Goal: Task Accomplishment & Management: Use online tool/utility

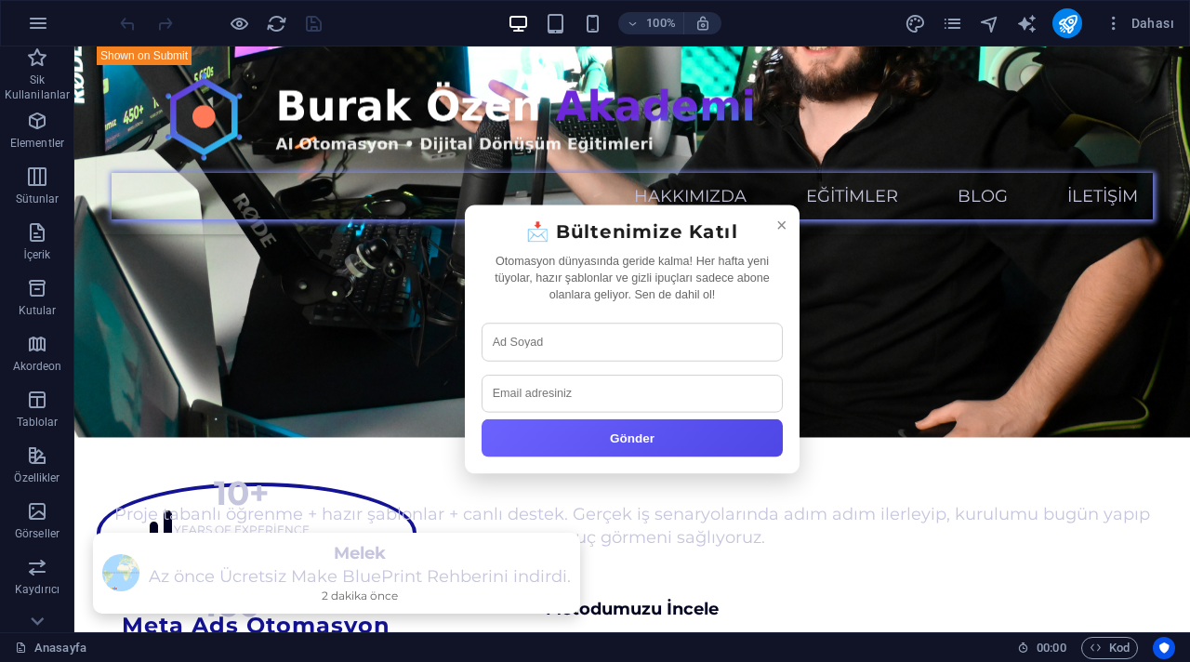
scroll to position [1560, 0]
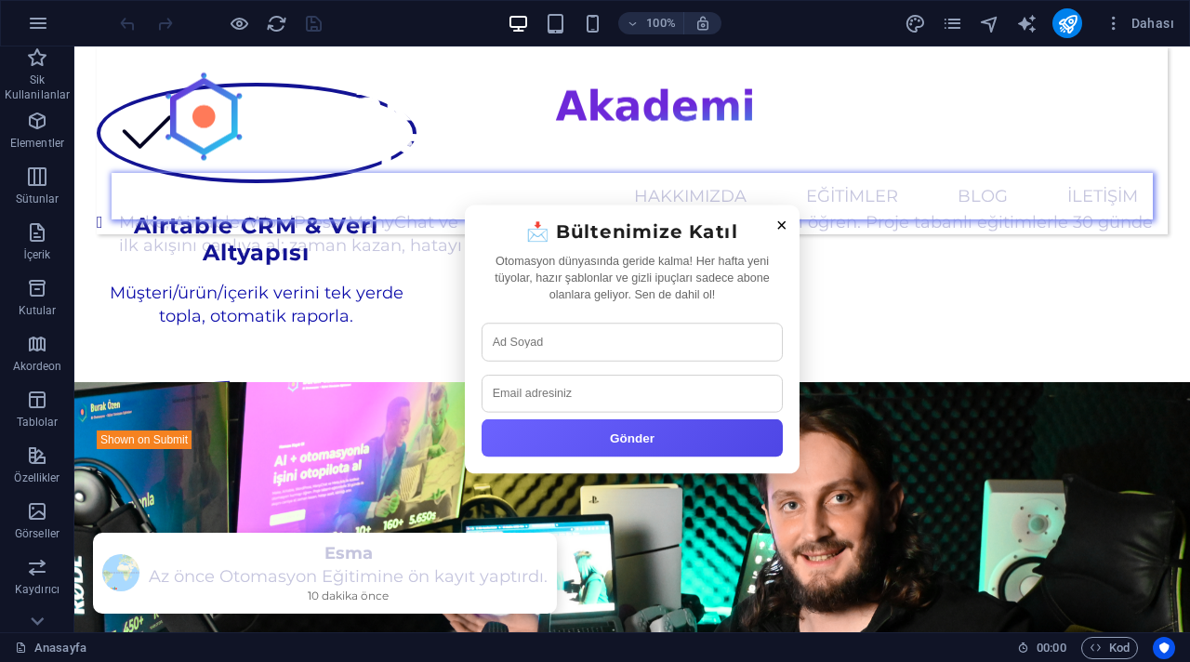
click at [778, 223] on span "×" at bounding box center [781, 226] width 11 height 26
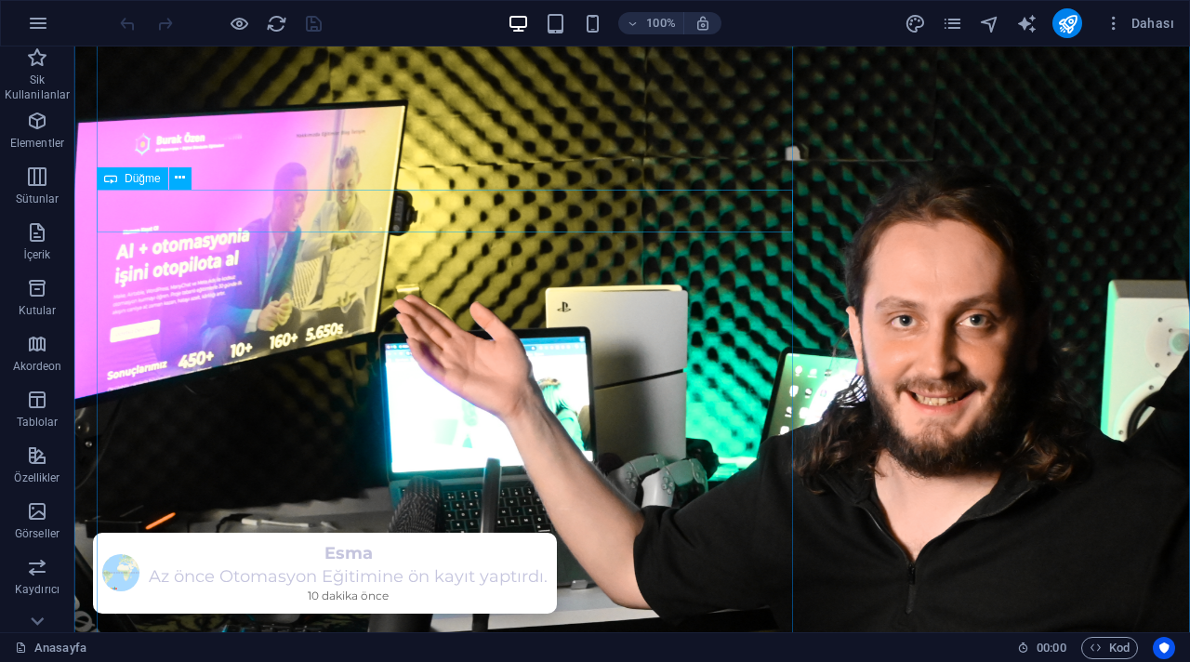
scroll to position [0, 0]
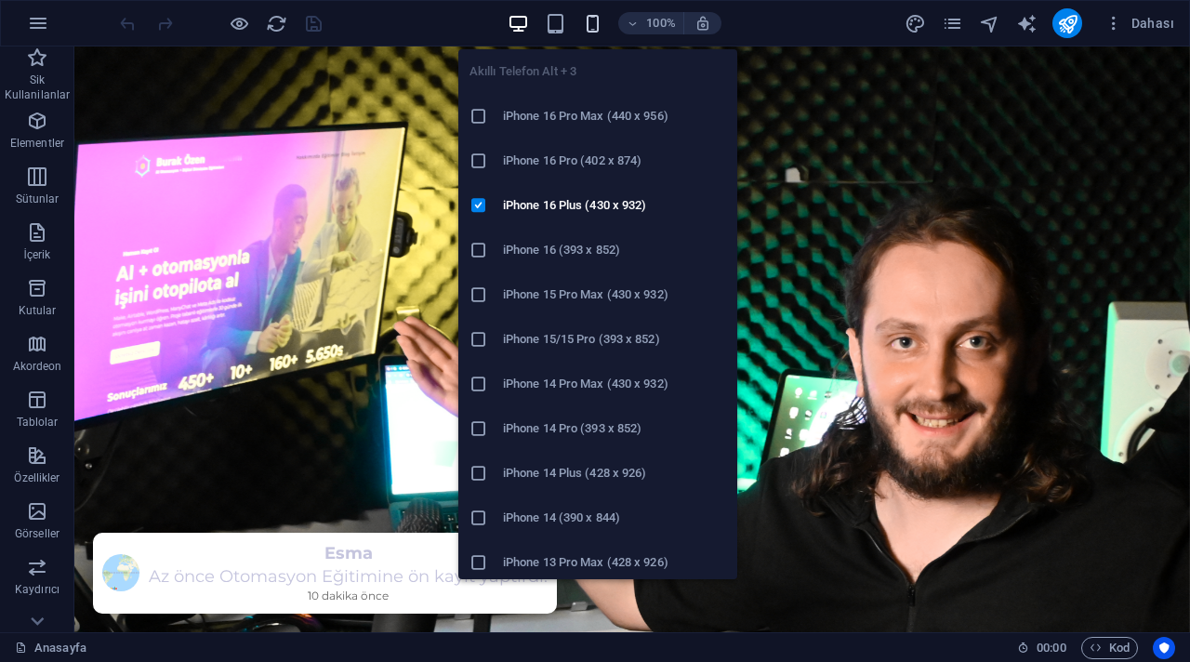
click at [585, 27] on icon "button" at bounding box center [592, 23] width 21 height 21
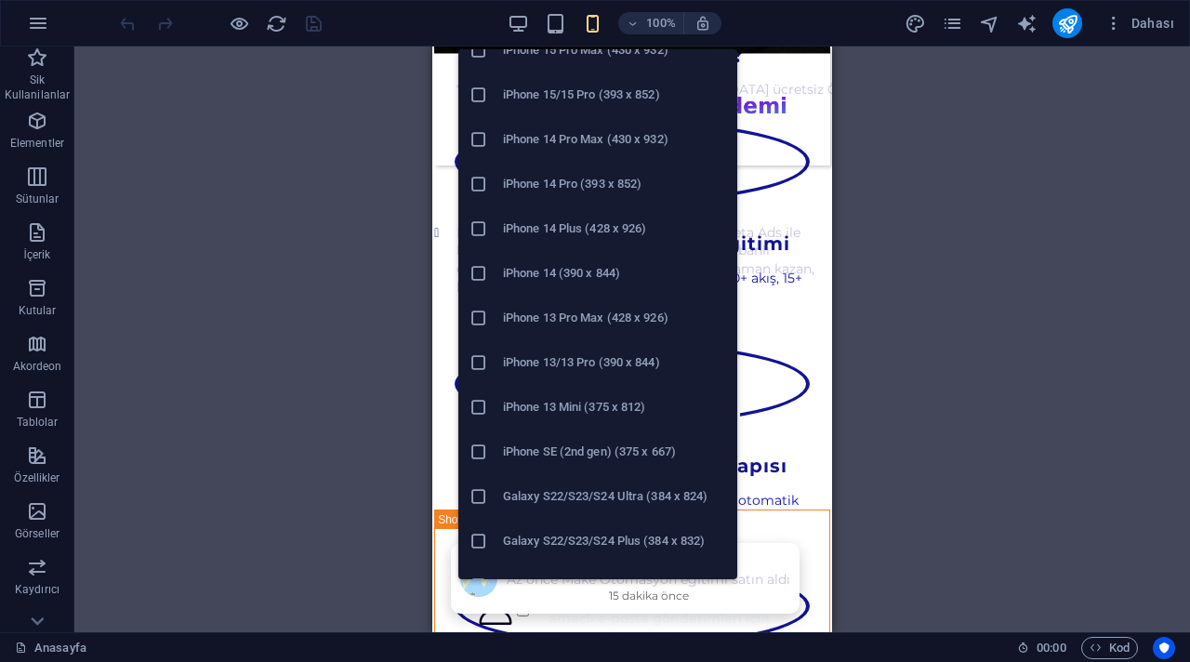
scroll to position [241, 0]
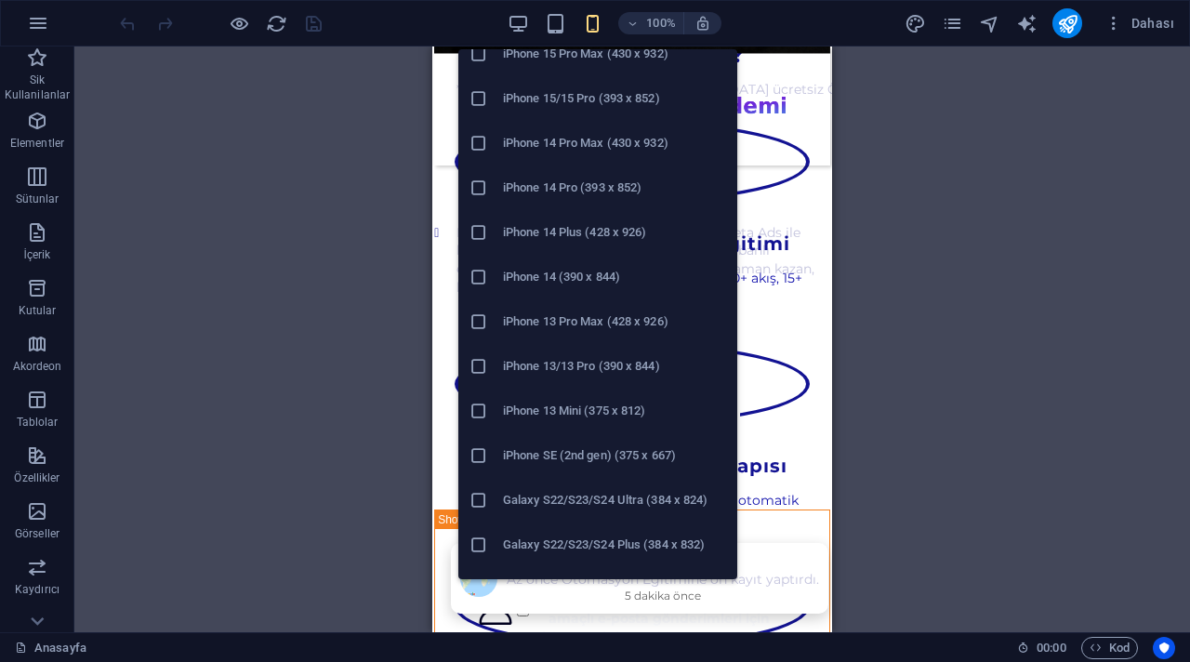
click at [642, 367] on h6 "iPhone 13/13 Pro (390 x 844)" at bounding box center [614, 366] width 223 height 22
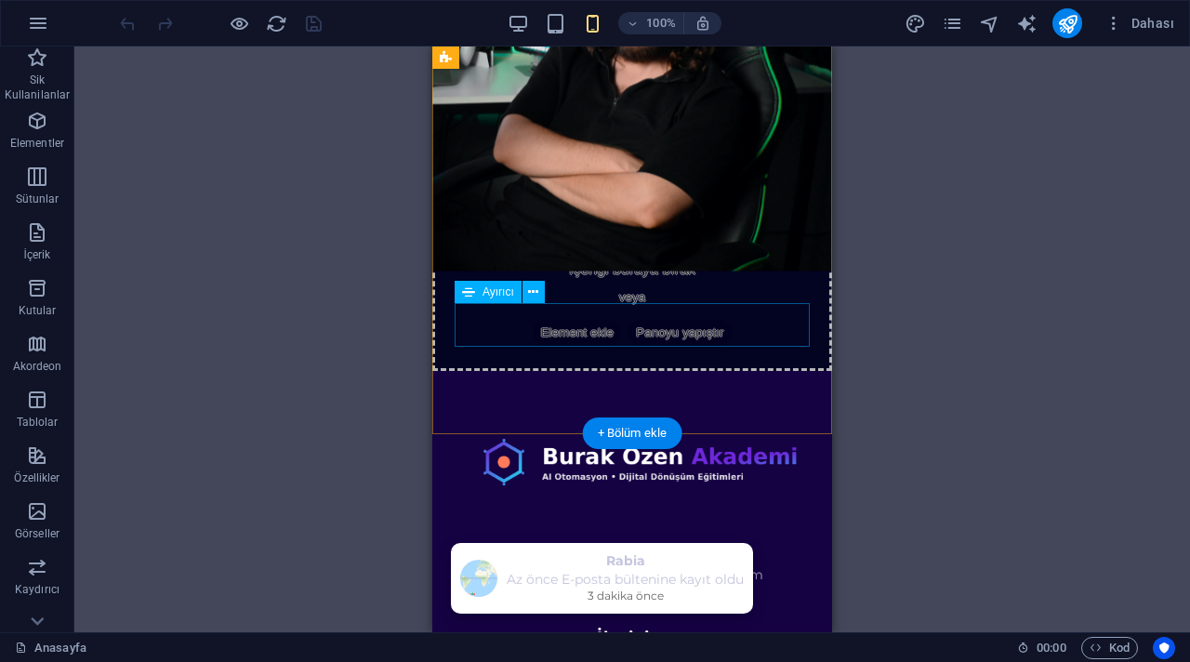
scroll to position [4812, 0]
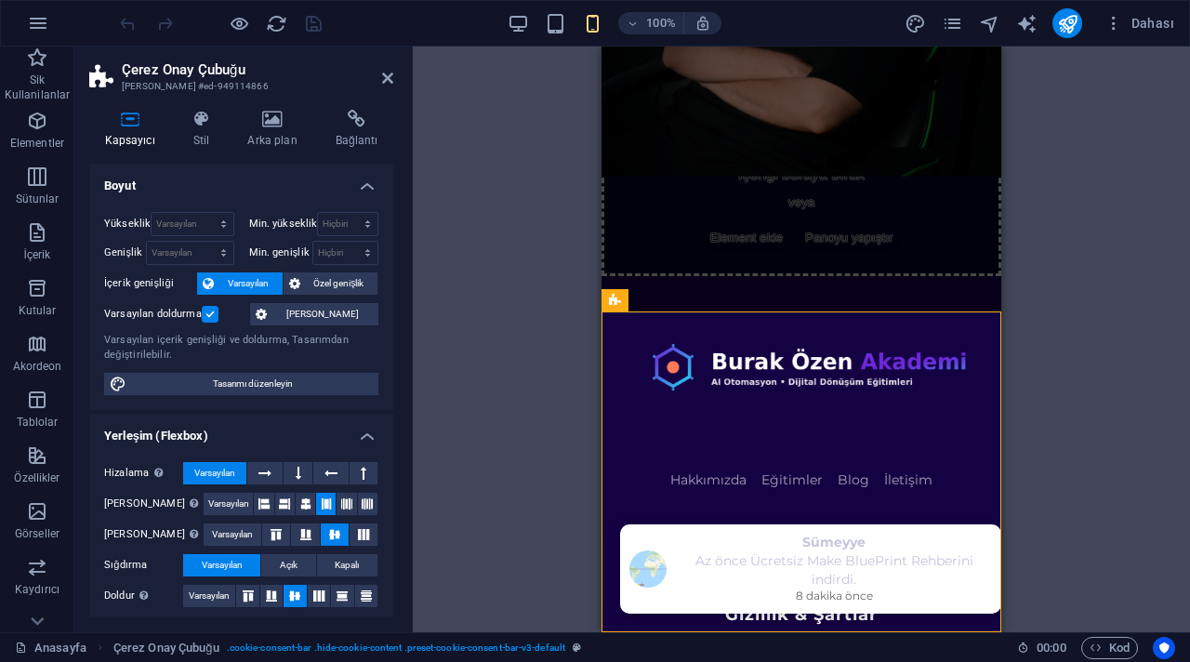
scroll to position [5, 0]
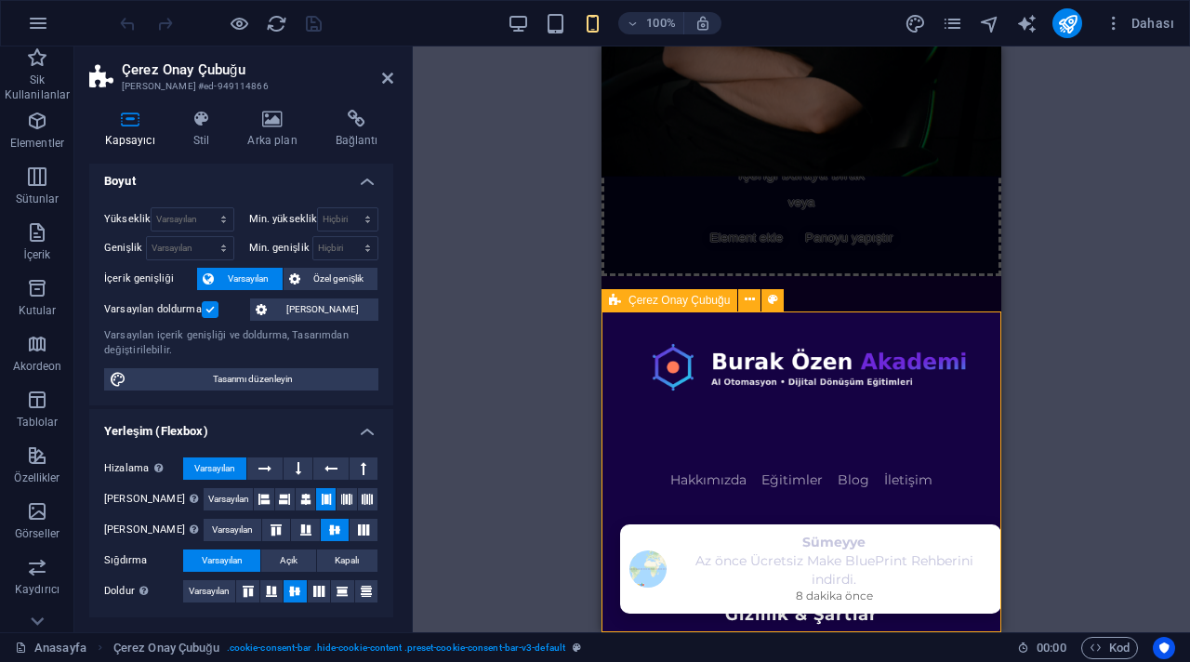
click at [664, 296] on span "Çerez Onay Çubuğu" at bounding box center [678, 300] width 101 height 11
click at [748, 302] on icon at bounding box center [749, 300] width 10 height 20
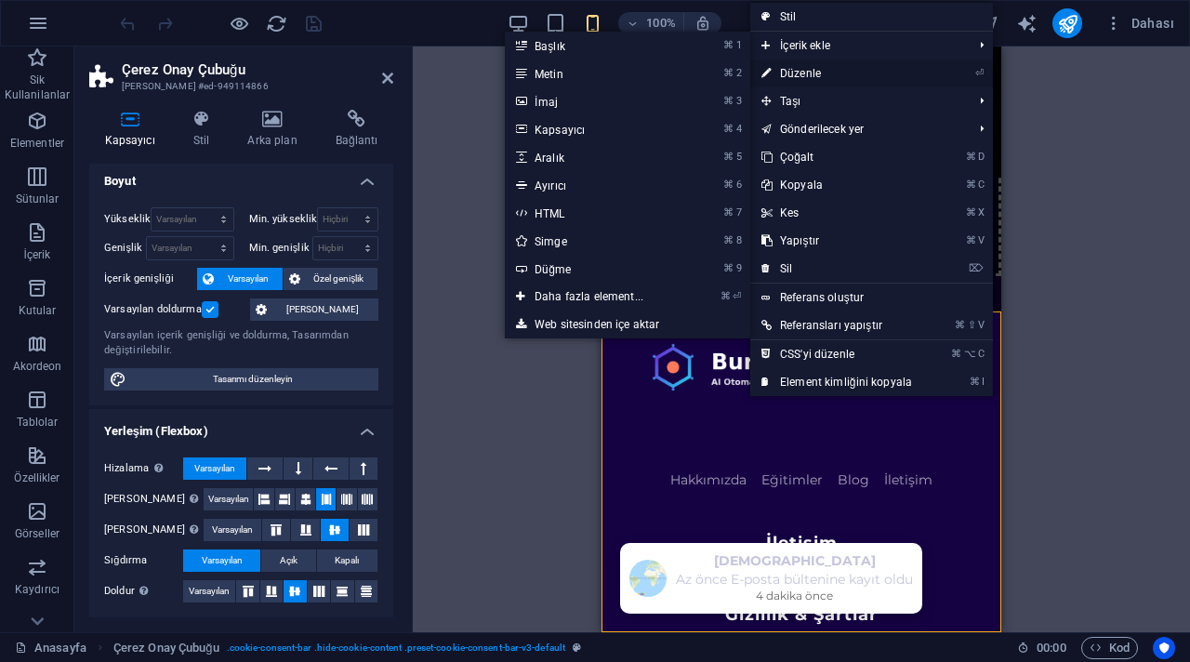
click at [793, 81] on link "⏎ Düzenle" at bounding box center [836, 73] width 173 height 28
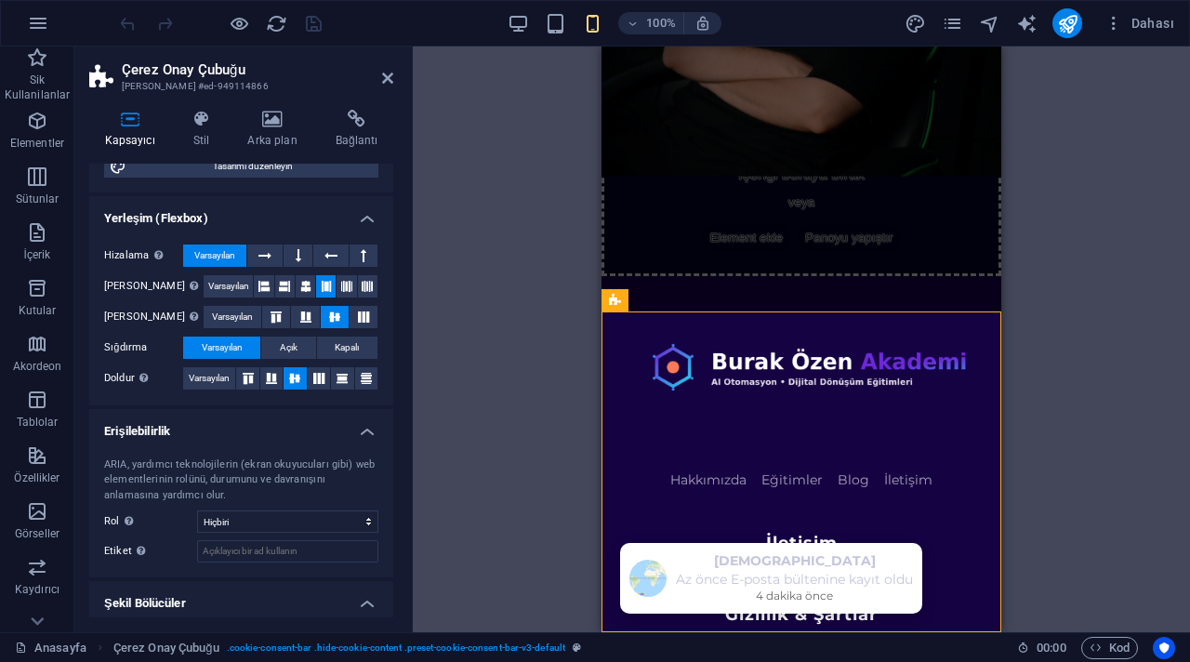
scroll to position [267, 0]
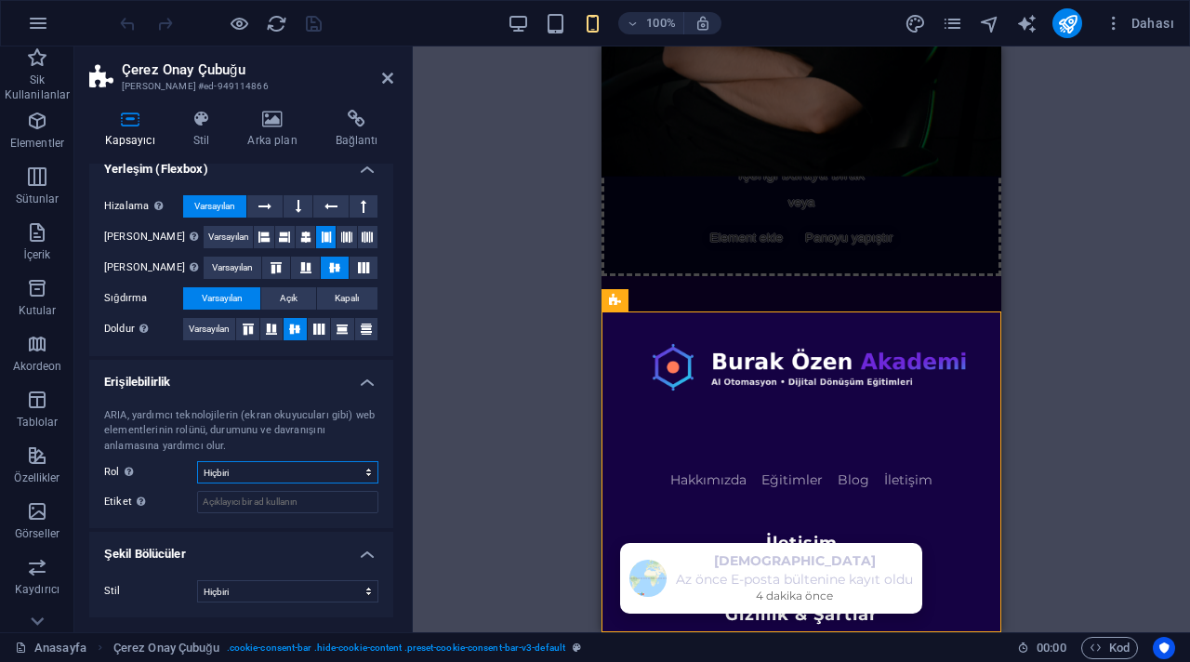
click at [292, 469] on select "Hiçbiri Alert Alt Bigi Article Banner Comment Complementary Dialog Marquee Pres…" at bounding box center [287, 472] width 181 height 22
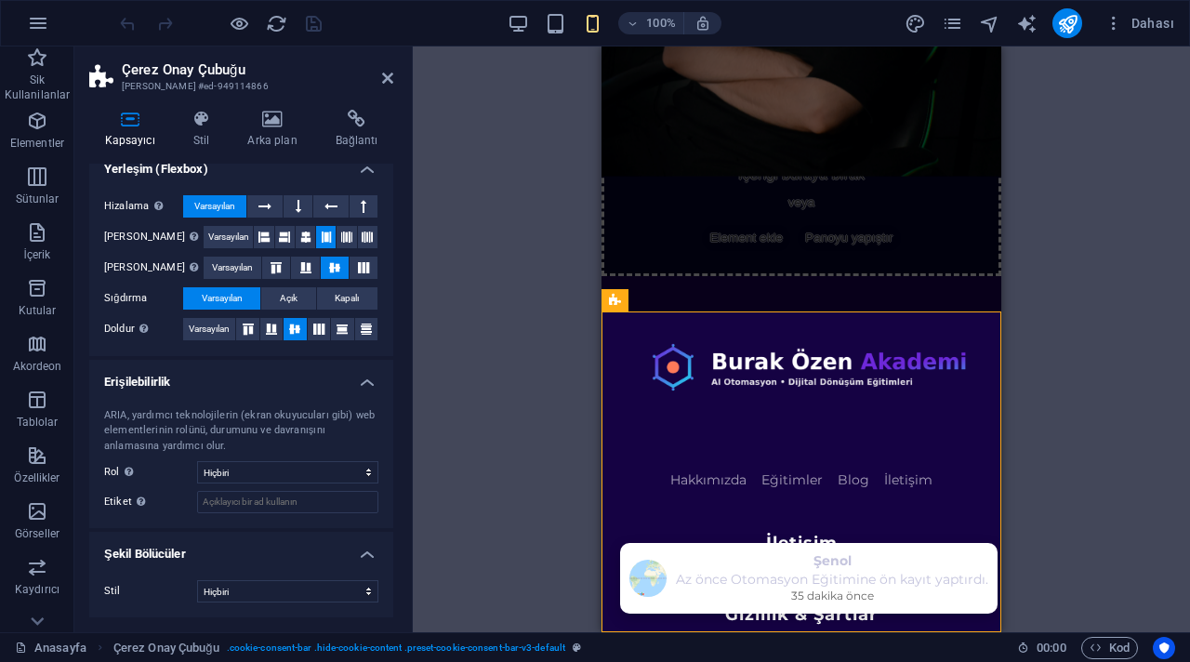
click at [279, 485] on div "ARIA, yardımcı teknolojilerin (ekran okuyucuları gibi) web elementlerinin rolün…" at bounding box center [241, 461] width 304 height 136
click at [279, 480] on select "Hiçbiri Alert Alt Bigi Article Banner Comment Complementary Dialog Marquee Pres…" at bounding box center [287, 472] width 181 height 22
select select "dialog"
click at [197, 461] on select "Hiçbiri Alert Alt Bigi Article Banner Comment Complementary Dialog Marquee Pres…" at bounding box center [287, 472] width 181 height 22
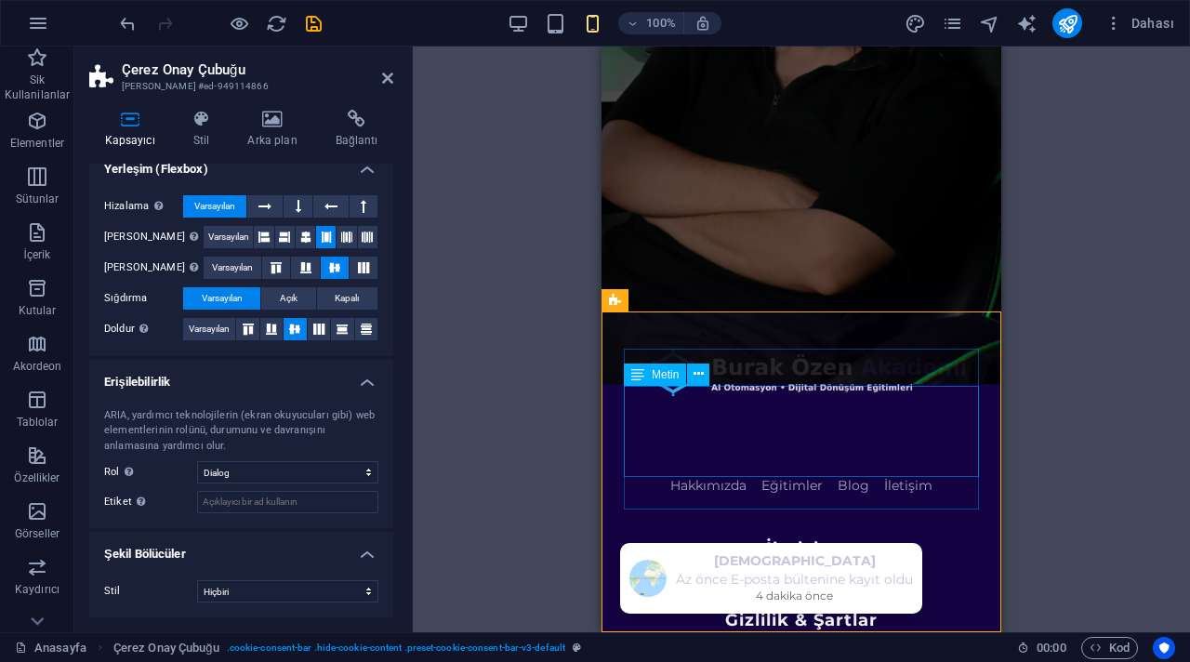
scroll to position [4812, 0]
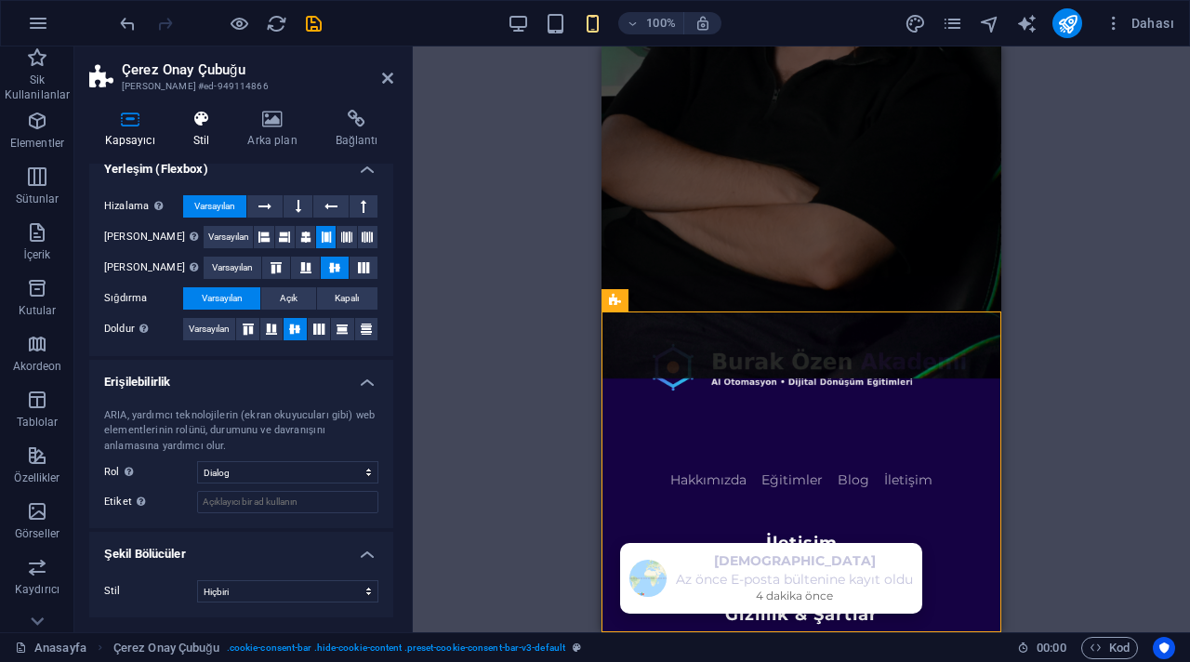
click at [208, 115] on icon at bounding box center [201, 119] width 47 height 19
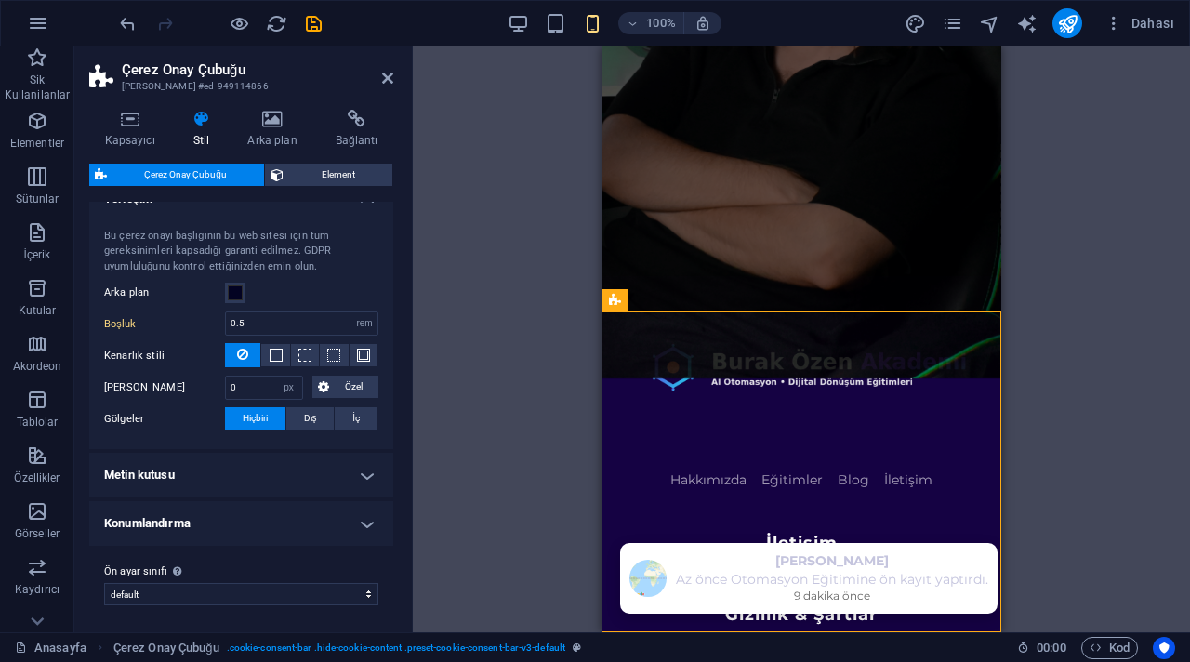
scroll to position [27, 0]
click at [318, 27] on icon "save" at bounding box center [313, 23] width 21 height 21
checkbox input "false"
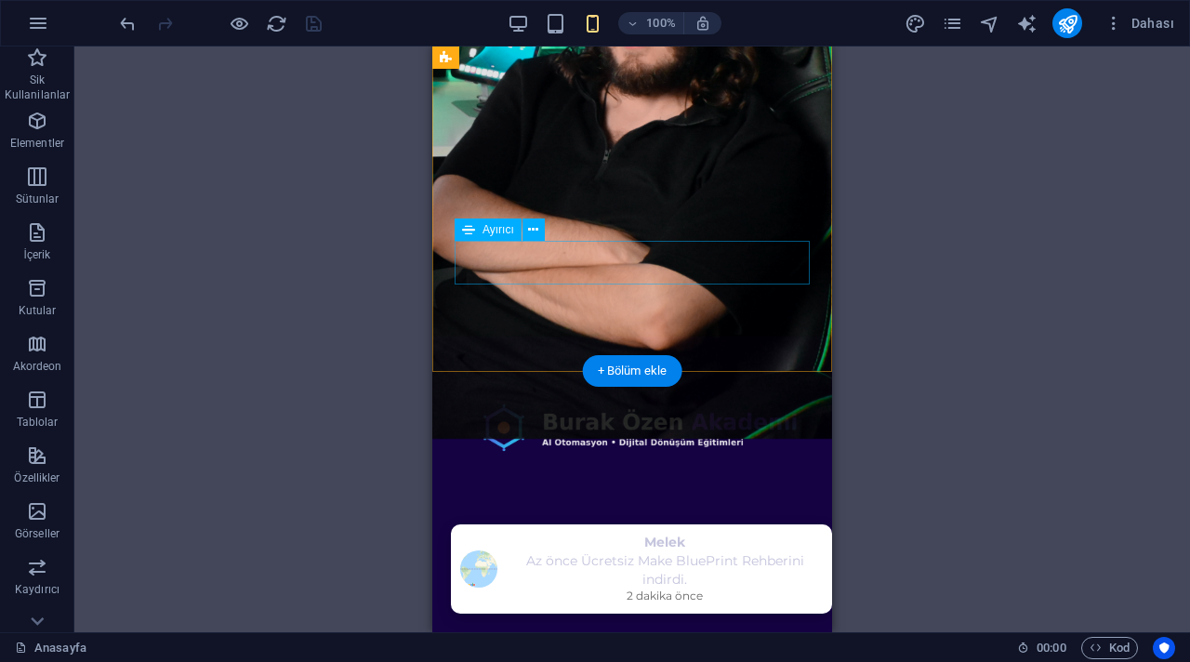
scroll to position [4812, 0]
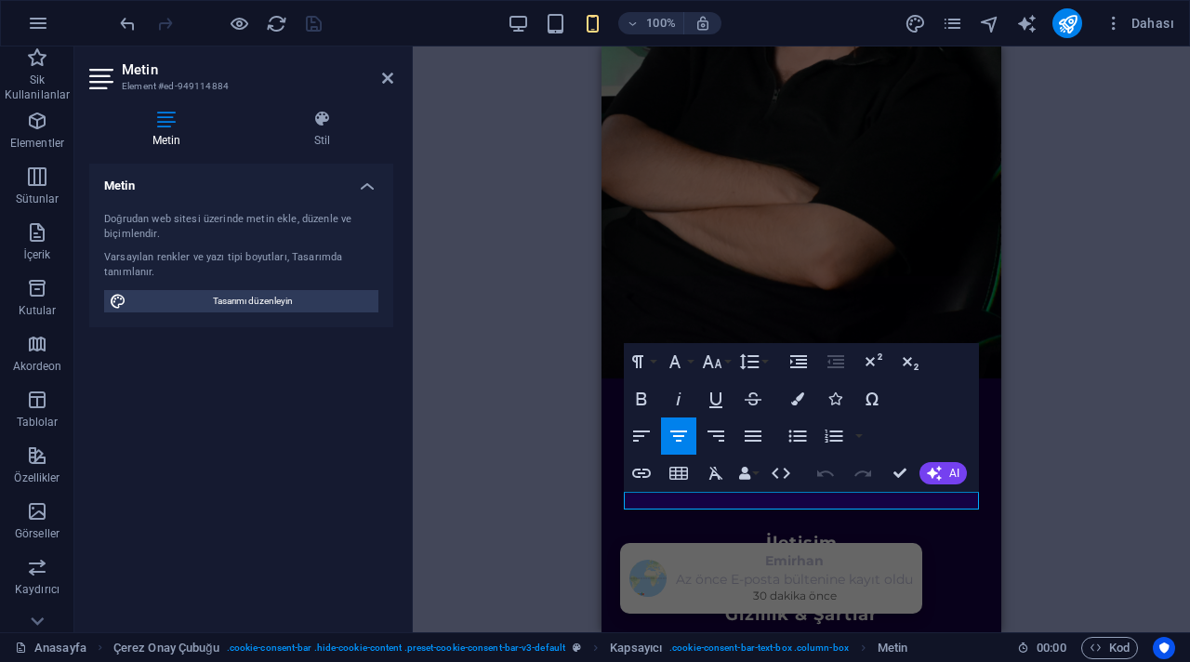
click at [532, 381] on div "Kapsayıcı H1 Kapsayıcı Kapsayıcı Kapsayıcı Menü Çubuğu Kapsayıcı Logo Menü Çubu…" at bounding box center [801, 338] width 777 height 585
click at [1037, 205] on div "Kapsayıcı H1 Kapsayıcı Kapsayıcı Kapsayıcı Menü Çubuğu Kapsayıcı Logo Menü Çubu…" at bounding box center [801, 338] width 777 height 585
click at [33, 25] on icon "button" at bounding box center [38, 23] width 22 height 22
